Goal: Navigation & Orientation: Find specific page/section

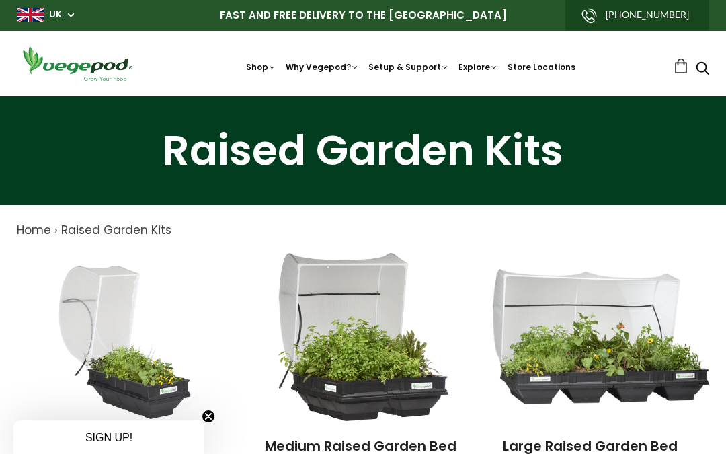
click at [547, 68] on link "Store Locations" at bounding box center [542, 66] width 68 height 11
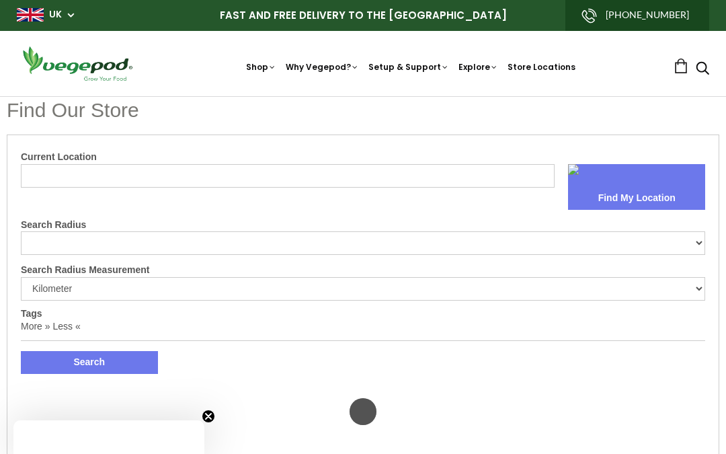
select select "m"
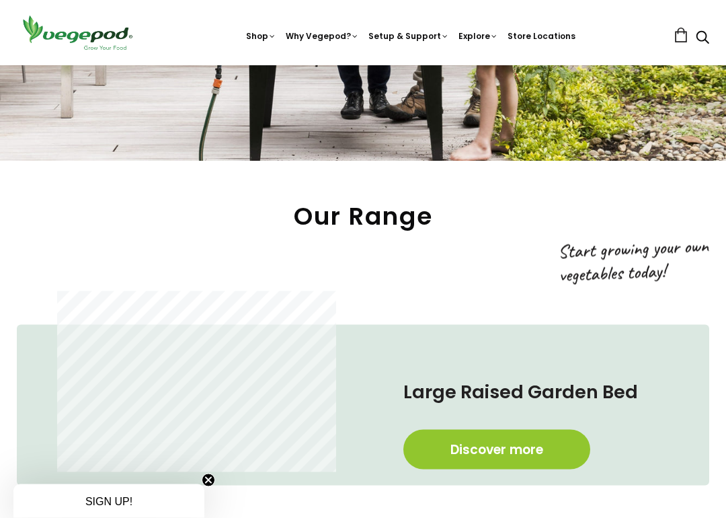
scroll to position [372, 0]
